Goal: Task Accomplishment & Management: Manage account settings

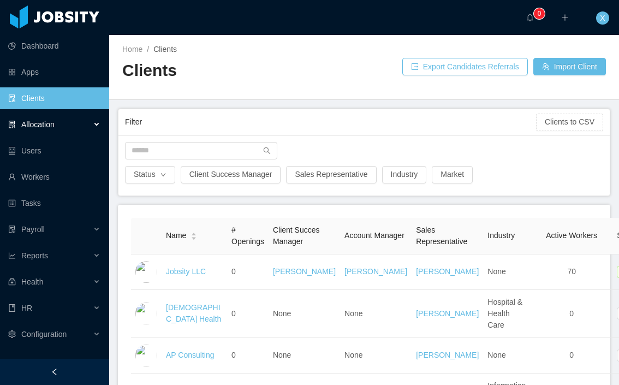
click at [56, 126] on div "Allocation" at bounding box center [54, 125] width 109 height 22
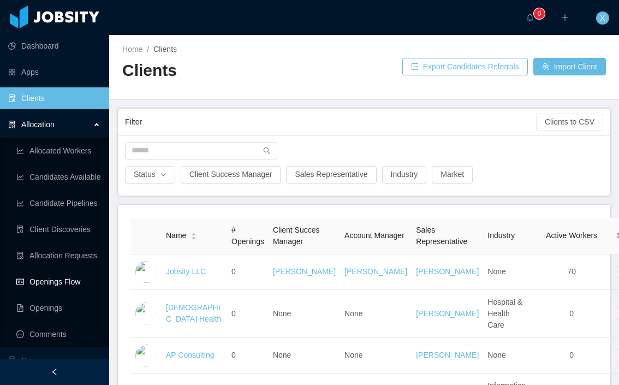
click at [57, 279] on link "Openings Flow" at bounding box center [58, 282] width 84 height 22
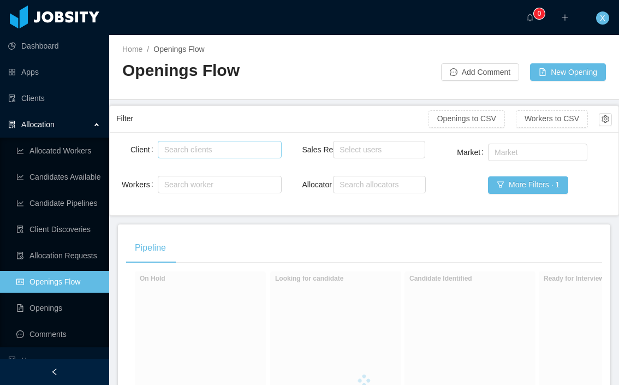
click at [224, 144] on div "Search clients" at bounding box center [217, 149] width 106 height 11
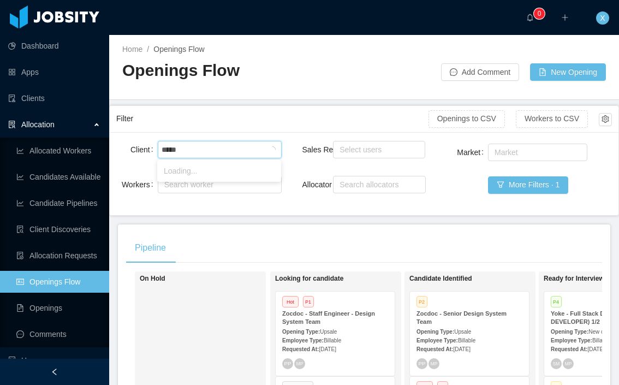
type input "******"
click at [239, 170] on li "McGraw-Hill Education" at bounding box center [219, 170] width 124 height 17
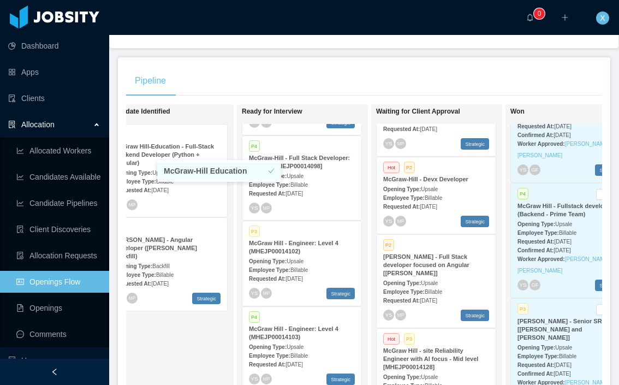
scroll to position [364, 0]
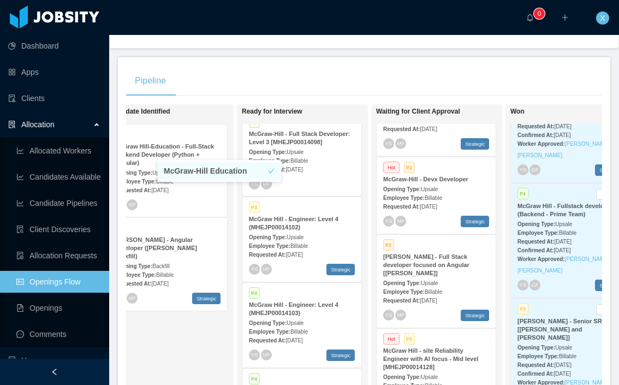
click at [320, 146] on div "McGraw-Hill - Full Stack Developer: Level 3 [MHEJP00014098]" at bounding box center [302, 138] width 106 height 16
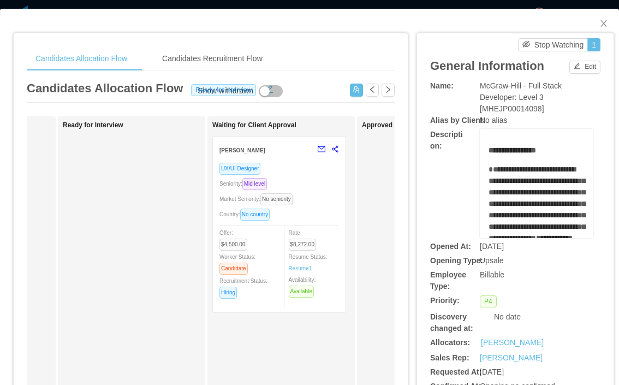
scroll to position [0, 279]
click at [321, 175] on div "UX/UI Designer Seniority: Mid level Market Seniority: No seniority Country: No …" at bounding box center [278, 234] width 120 height 144
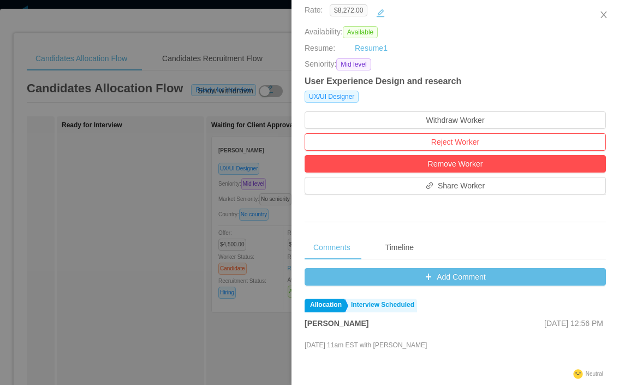
scroll to position [220, 0]
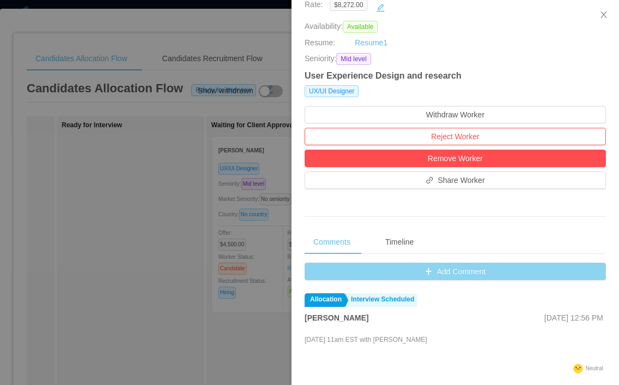
click at [452, 277] on button "Add Comment" at bounding box center [455, 271] width 301 height 17
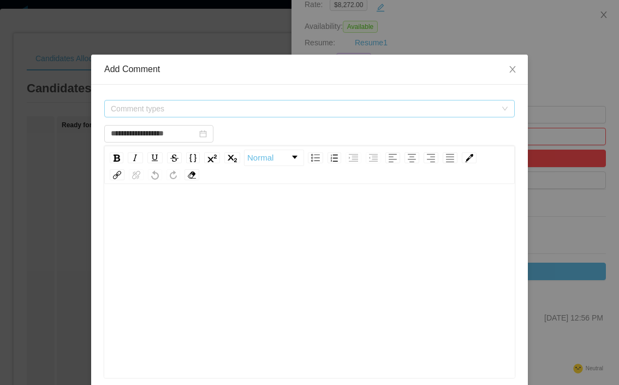
click at [135, 105] on span "Comment types" at bounding box center [304, 108] width 386 height 11
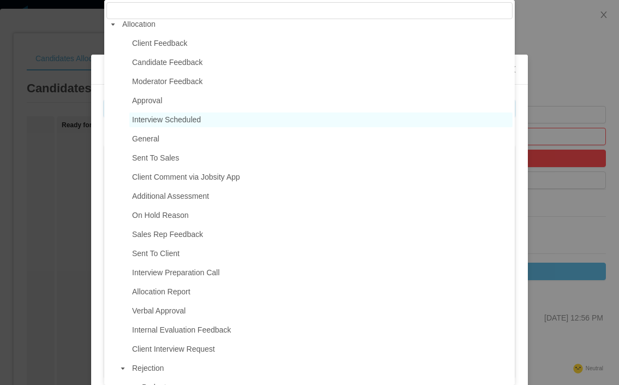
scroll to position [0, 0]
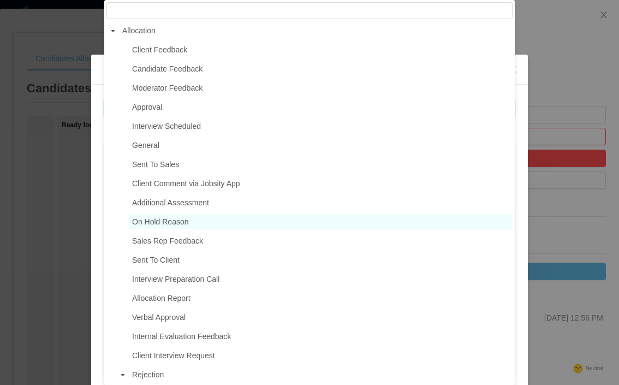
click at [163, 221] on span "On Hold Reason" at bounding box center [160, 221] width 57 height 9
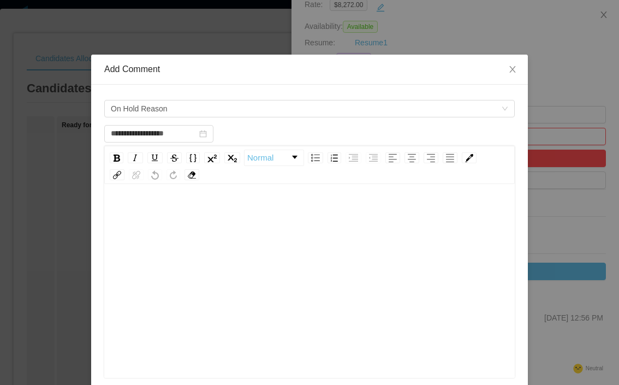
click at [158, 205] on div "rdw-editor" at bounding box center [310, 214] width 394 height 22
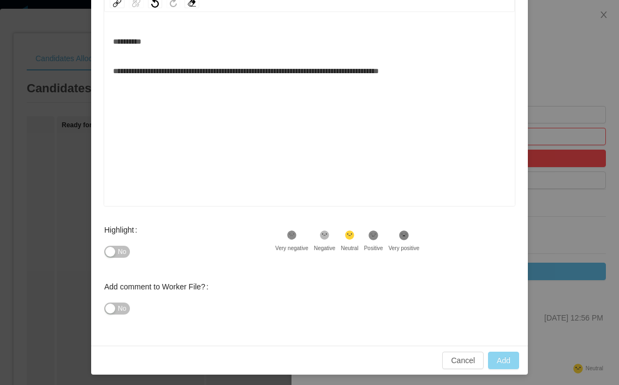
type input "**********"
click at [503, 363] on button "Add" at bounding box center [503, 360] width 31 height 17
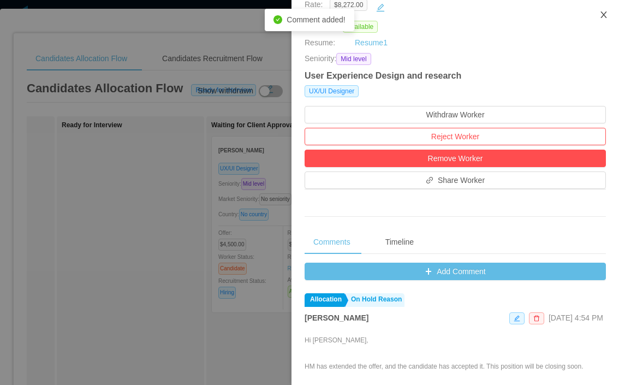
click at [600, 14] on icon "icon: close" at bounding box center [604, 14] width 9 height 9
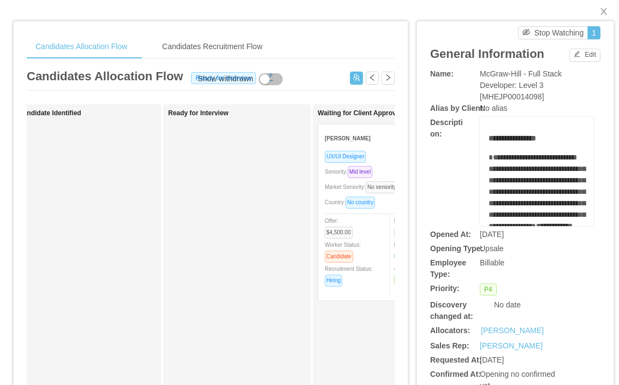
scroll to position [0, 87]
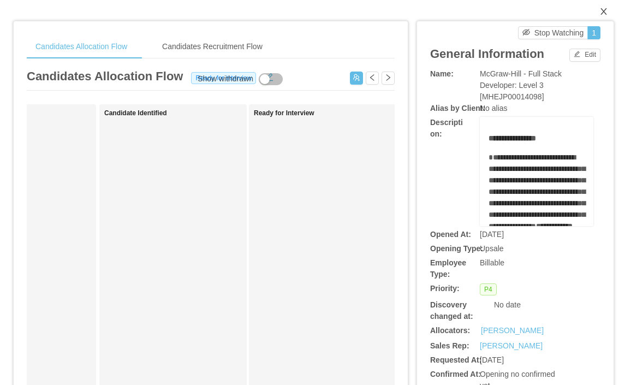
click at [605, 8] on icon "icon: close" at bounding box center [604, 11] width 9 height 9
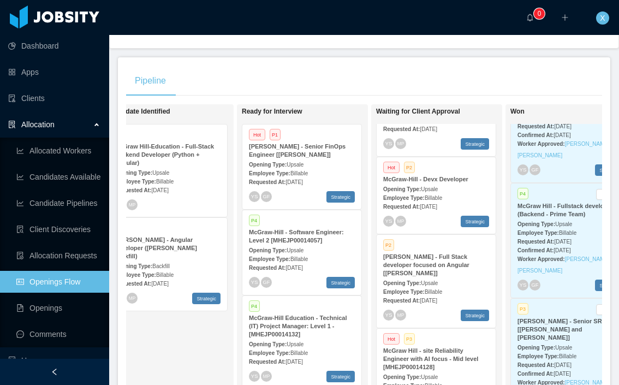
scroll to position [50, 0]
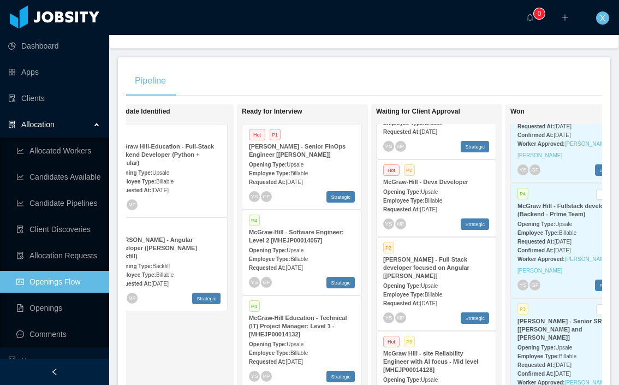
click at [469, 192] on div "Opening Type: Upsale" at bounding box center [436, 191] width 106 height 11
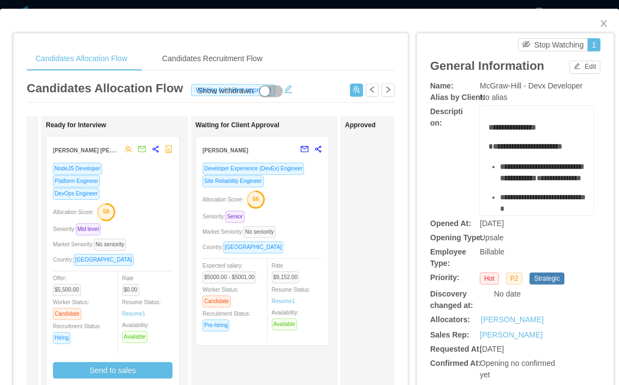
scroll to position [0, 294]
click at [302, 193] on div "Allocation Score: 66" at bounding box center [263, 198] width 120 height 17
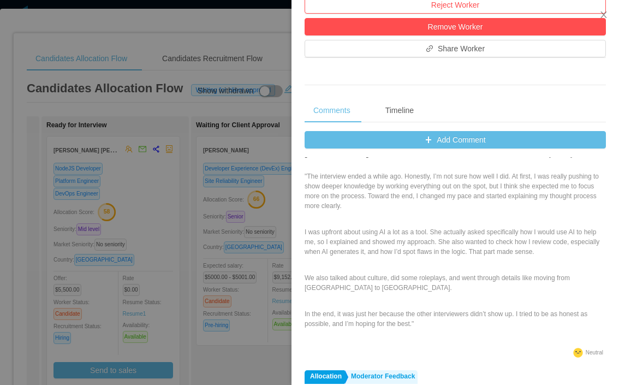
scroll to position [0, 0]
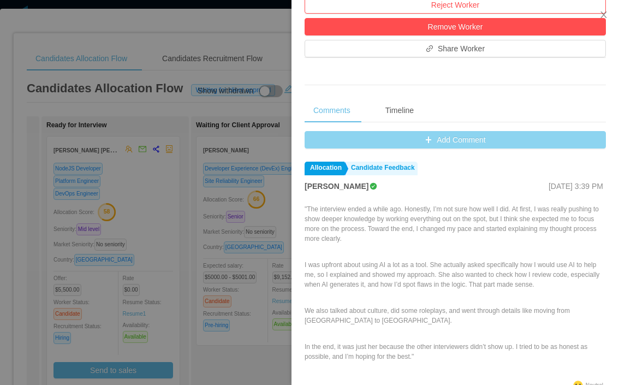
click at [438, 141] on button "Add Comment" at bounding box center [455, 139] width 301 height 17
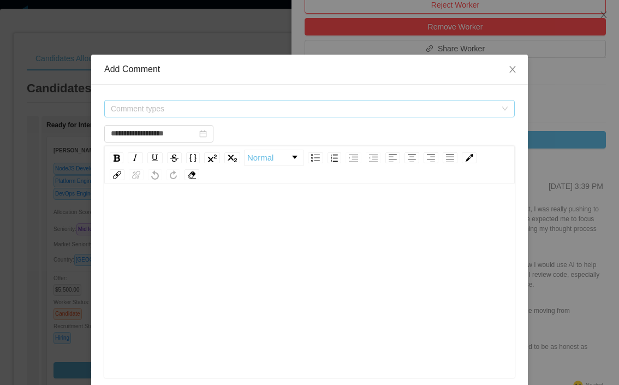
scroll to position [3, 0]
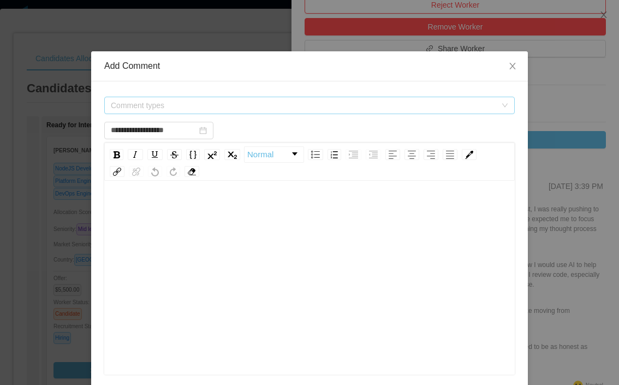
type input "**********"
click at [248, 107] on span "Comment types" at bounding box center [304, 105] width 386 height 11
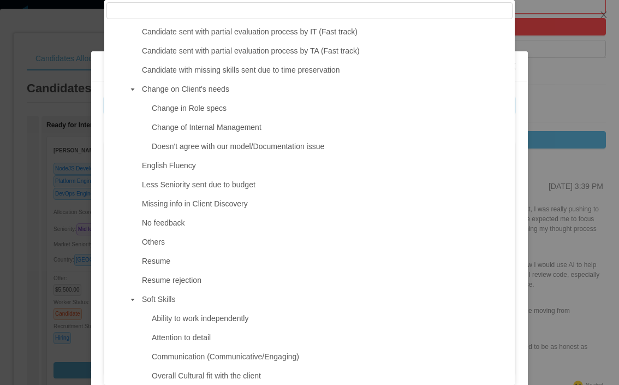
scroll to position [453, 0]
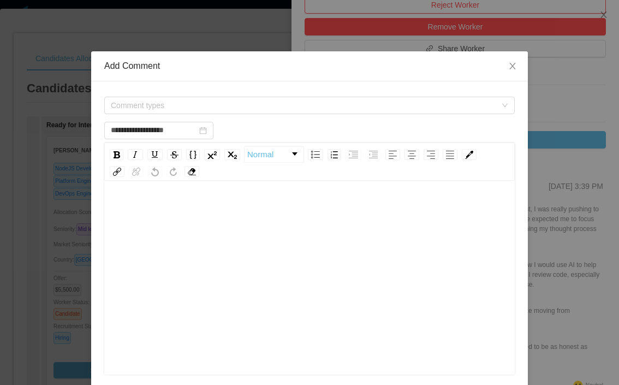
click at [591, 98] on div "**********" at bounding box center [309, 192] width 619 height 385
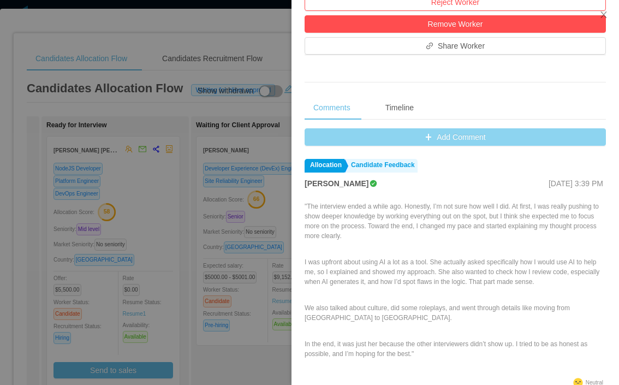
click at [410, 145] on button "Add Comment" at bounding box center [455, 136] width 301 height 17
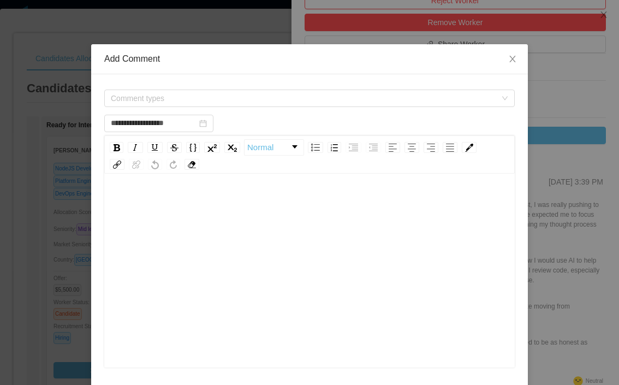
scroll to position [13, 0]
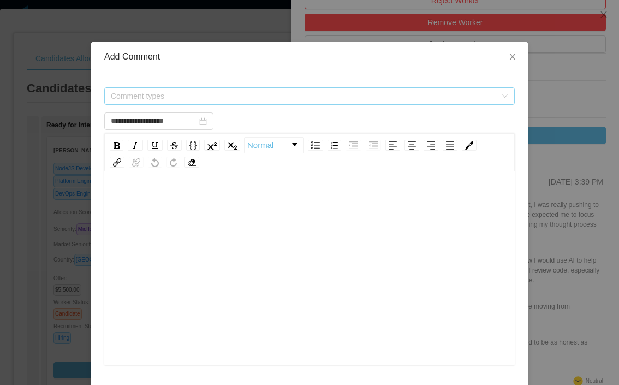
click at [216, 96] on span "Comment types" at bounding box center [304, 96] width 386 height 11
type input "**********"
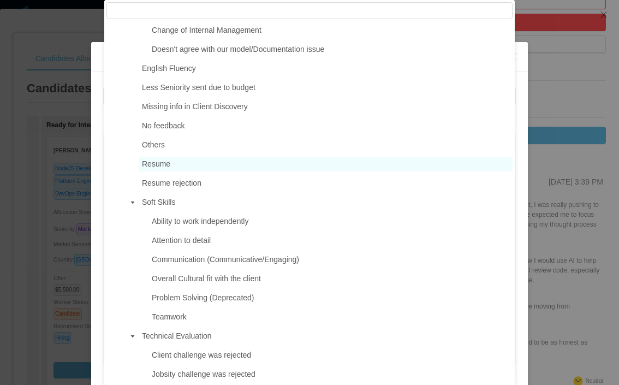
scroll to position [555, 0]
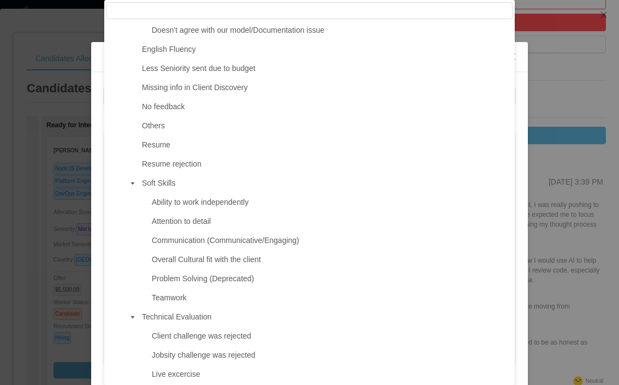
click at [577, 104] on div "**********" at bounding box center [309, 192] width 619 height 385
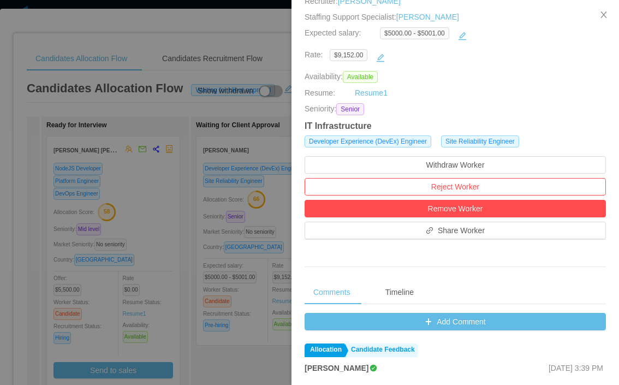
scroll to position [198, 0]
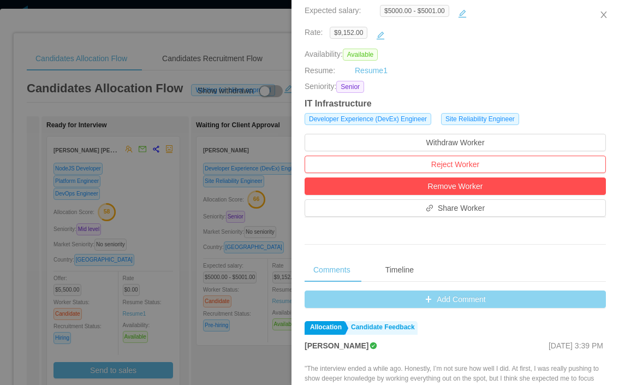
click at [419, 297] on button "Add Comment" at bounding box center [455, 298] width 301 height 17
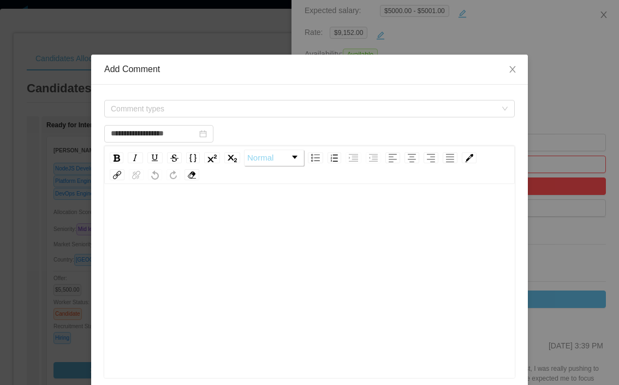
scroll to position [17, 0]
click at [230, 109] on span "Comment types" at bounding box center [304, 108] width 386 height 11
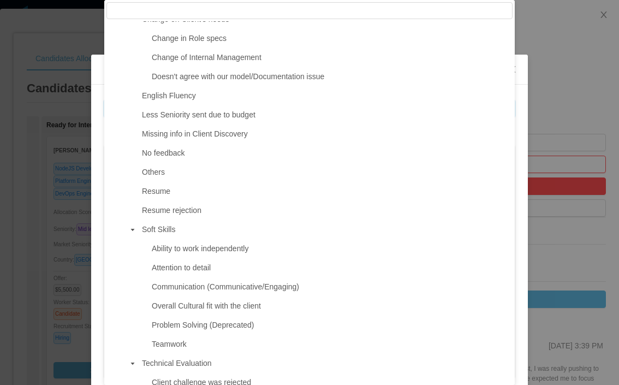
scroll to position [757, 0]
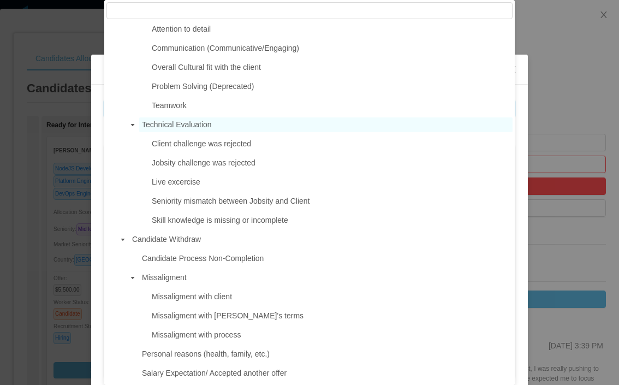
click at [203, 123] on span "Technical Evaluation" at bounding box center [177, 124] width 70 height 9
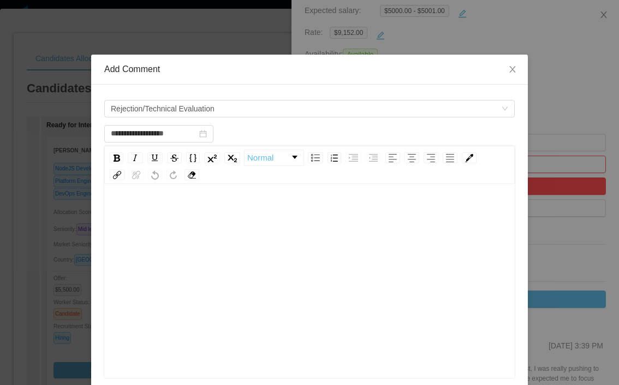
click at [165, 211] on div "rdw-editor" at bounding box center [310, 280] width 394 height 191
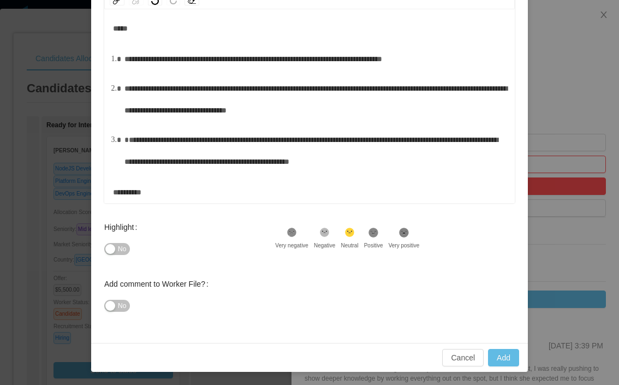
scroll to position [225, 0]
click at [502, 361] on button "Add" at bounding box center [503, 357] width 31 height 17
type input "**********"
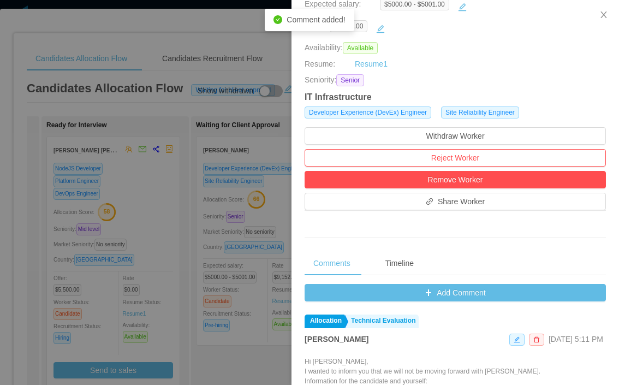
scroll to position [203, 0]
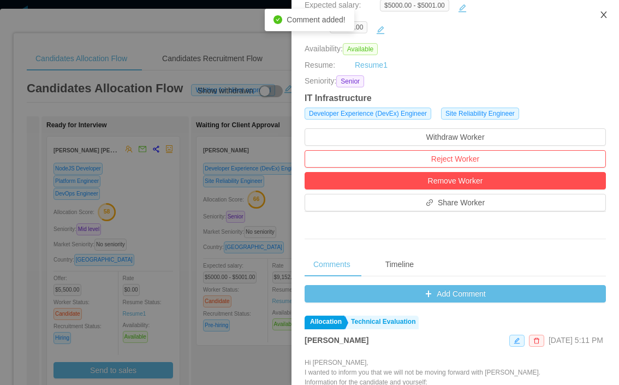
click at [604, 15] on icon "icon: close" at bounding box center [604, 14] width 6 height 7
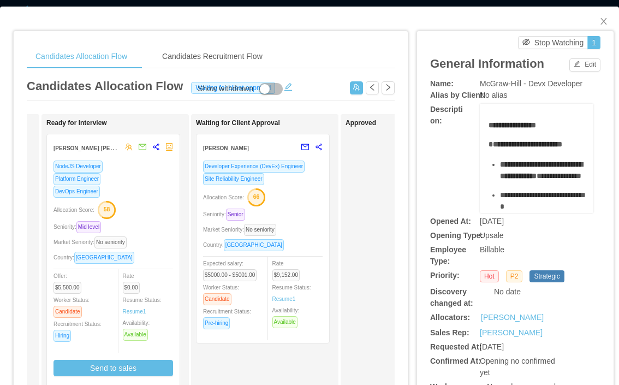
scroll to position [0, 0]
